Goal: Information Seeking & Learning: Find specific fact

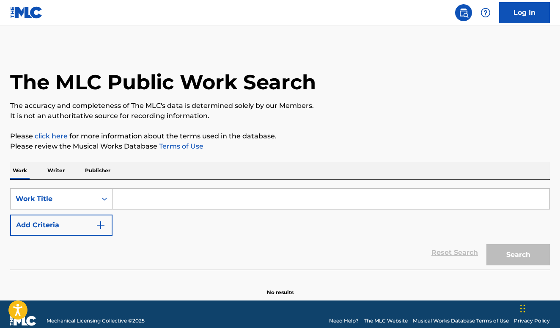
click at [129, 201] on input "Search Form" at bounding box center [330, 199] width 437 height 20
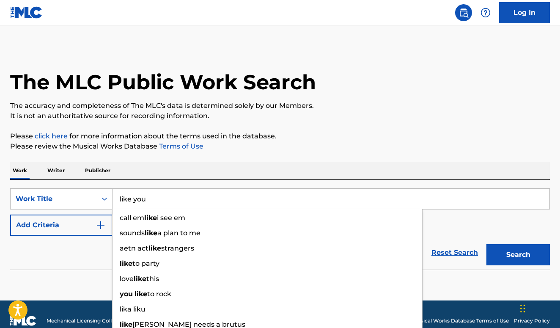
type input "like you"
click at [48, 218] on button "Add Criteria" at bounding box center [61, 224] width 102 height 21
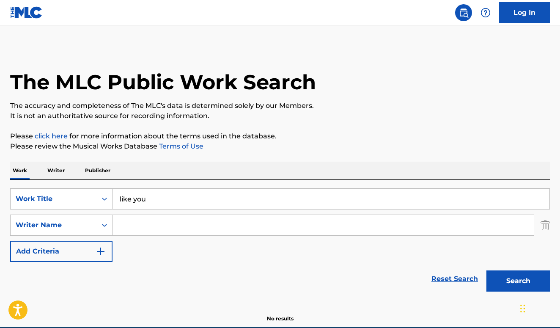
click at [167, 224] on input "Search Form" at bounding box center [322, 225] width 421 height 20
click at [518, 281] on button "Search" at bounding box center [517, 280] width 63 height 21
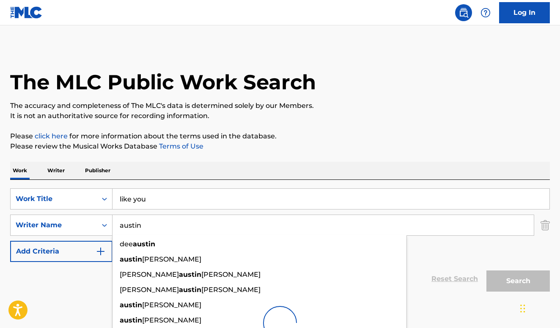
type input "Austin"
drag, startPoint x: 167, startPoint y: 224, endPoint x: 381, endPoint y: 110, distance: 242.2
click at [381, 110] on p "The accuracy and completeness of The MLC's data is determined solely by our Mem…" at bounding box center [279, 106] width 539 height 10
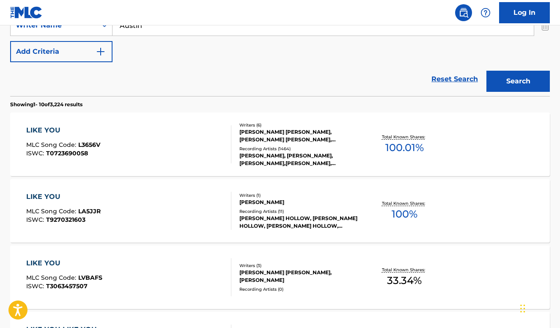
scroll to position [201, 0]
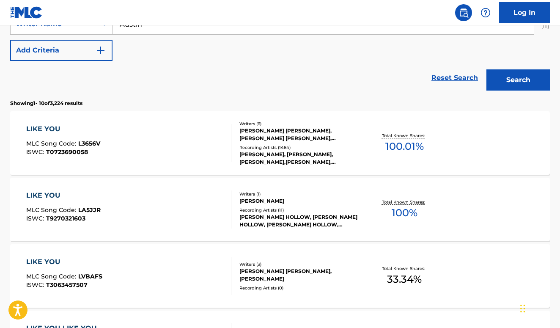
click at [335, 141] on div "[PERSON_NAME] [PERSON_NAME], [PERSON_NAME] [PERSON_NAME], [PERSON_NAME], [PERSO…" at bounding box center [299, 134] width 120 height 15
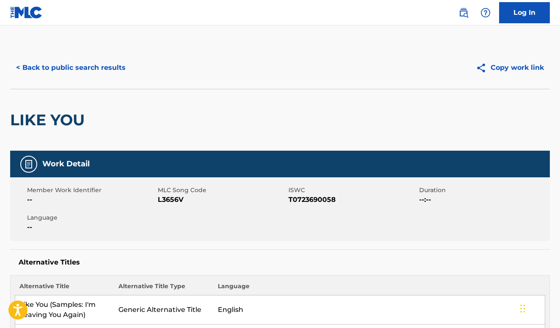
click at [93, 66] on button "< Back to public search results" at bounding box center [70, 67] width 121 height 21
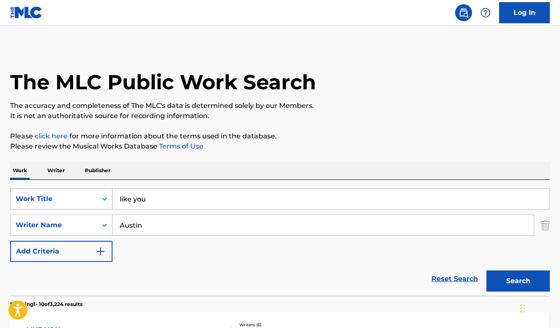
drag, startPoint x: 162, startPoint y: 197, endPoint x: 112, endPoint y: 195, distance: 50.3
click at [112, 195] on div "SearchWithCriteriaf3d31155-9b14-48c0-9042-decaf2b5223c Work Title like you" at bounding box center [279, 198] width 539 height 21
paste input "YOU STEPPED OUT OF A DREAM"
type input "YOU STEPPED OUT OF A DREAM"
drag, startPoint x: 170, startPoint y: 220, endPoint x: 93, endPoint y: 224, distance: 77.0
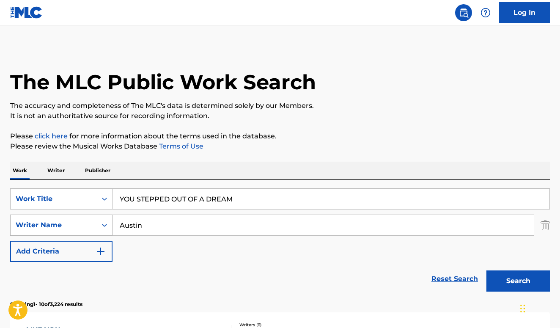
click at [93, 224] on div "SearchWithCriteria8108e261-8571-493b-a97b-c1563826855c Writer Name [PERSON_NAME]" at bounding box center [279, 224] width 539 height 21
click at [518, 281] on button "Search" at bounding box center [517, 280] width 63 height 21
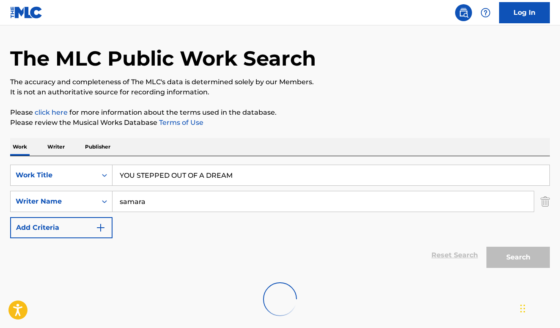
scroll to position [52, 0]
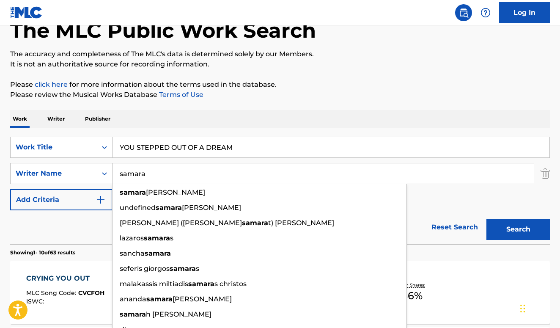
click at [315, 80] on p "Please click here for more information about the terms used in the database." at bounding box center [279, 84] width 539 height 10
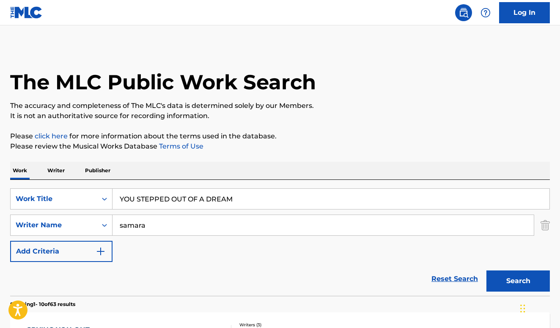
scroll to position [0, 0]
drag, startPoint x: 181, startPoint y: 224, endPoint x: 92, endPoint y: 219, distance: 89.8
click at [92, 219] on div "SearchWithCriteria8108e261-8571-493b-a97b-c1563826855c Writer Name [PERSON_NAME]" at bounding box center [279, 224] width 539 height 21
drag, startPoint x: 104, startPoint y: 226, endPoint x: 99, endPoint y: 226, distance: 4.7
click at [99, 226] on div "SearchWithCriteria8108e261-8571-493b-a97b-c1563826855c Writer Name can" at bounding box center [279, 224] width 539 height 21
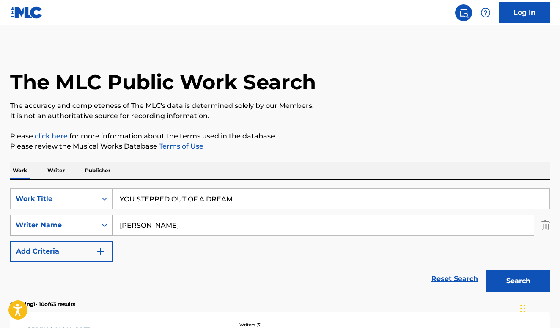
type input "[PERSON_NAME]"
click at [518, 281] on button "Search" at bounding box center [517, 280] width 63 height 21
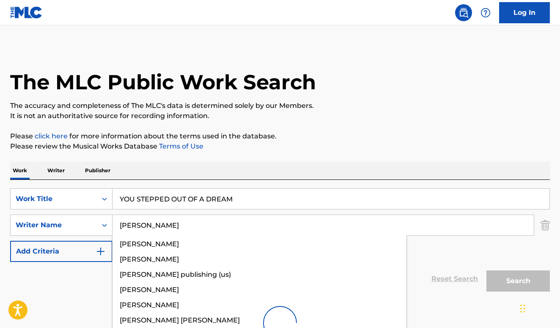
click at [308, 148] on p "Please review the Musical Works Database Terms of Use" at bounding box center [279, 146] width 539 height 10
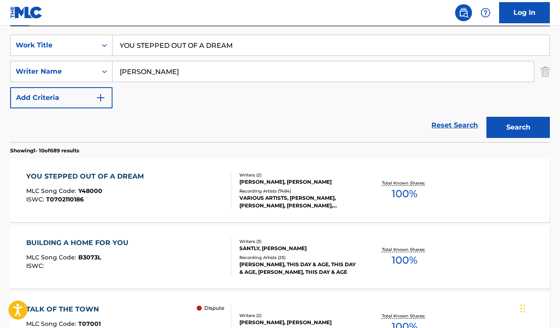
scroll to position [241, 0]
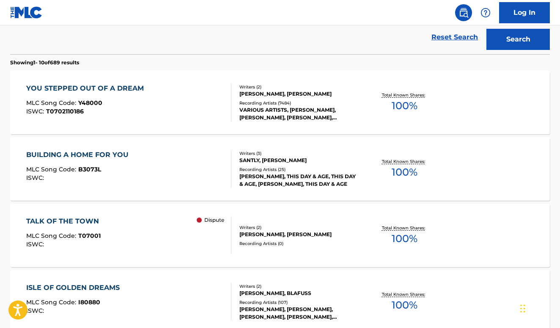
click at [302, 113] on div "VARIOUS ARTISTS, [PERSON_NAME], [PERSON_NAME], [PERSON_NAME], [PERSON_NAME]" at bounding box center [299, 113] width 120 height 15
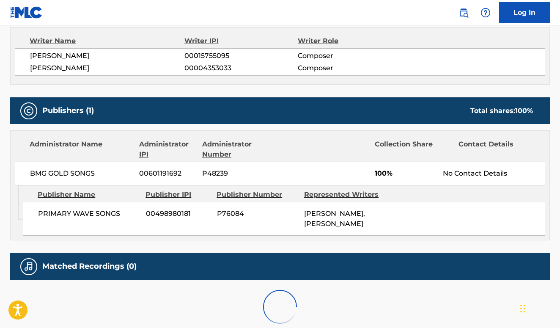
scroll to position [342, 0]
